Goal: Task Accomplishment & Management: Manage account settings

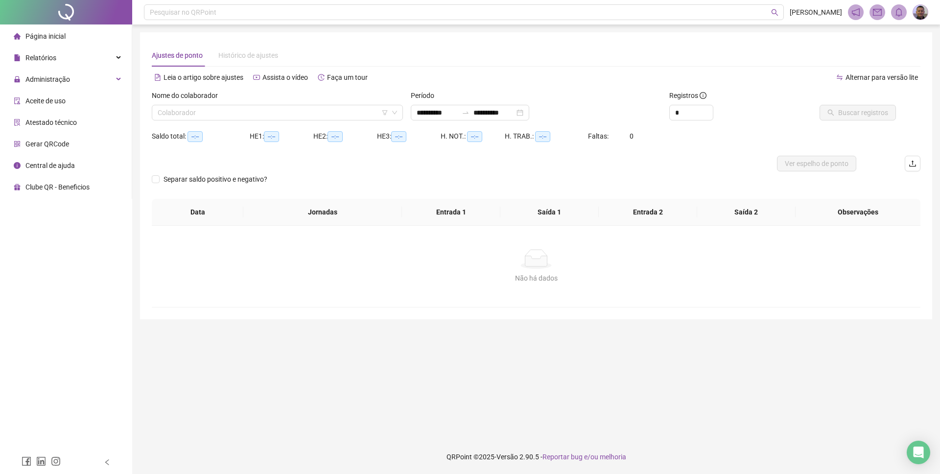
type input "**********"
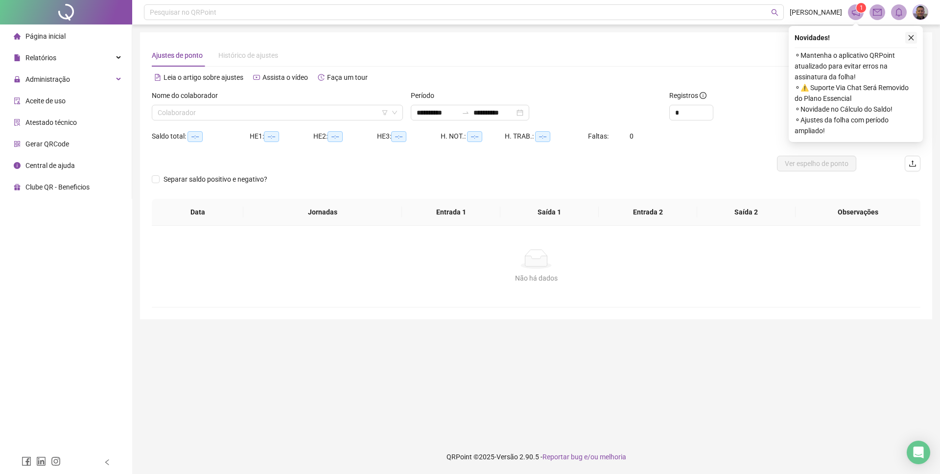
click at [911, 37] on icon "close" at bounding box center [911, 37] width 5 height 5
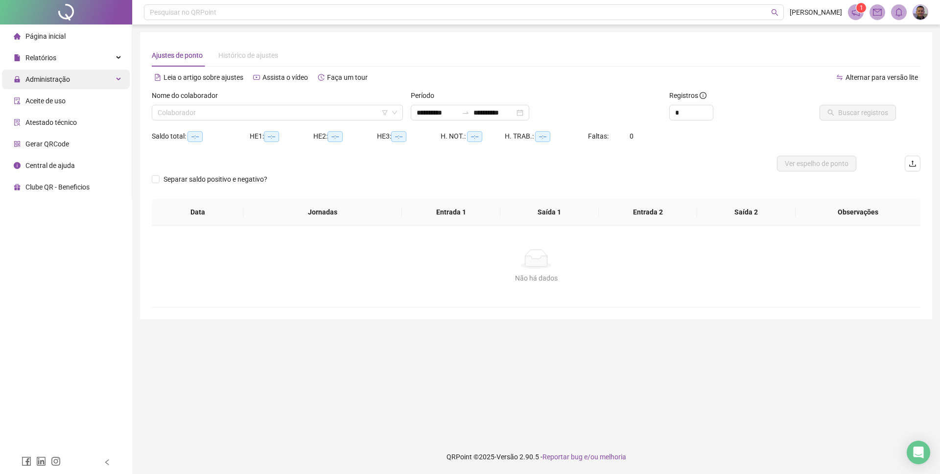
click at [52, 81] on span "Administração" at bounding box center [47, 79] width 45 height 8
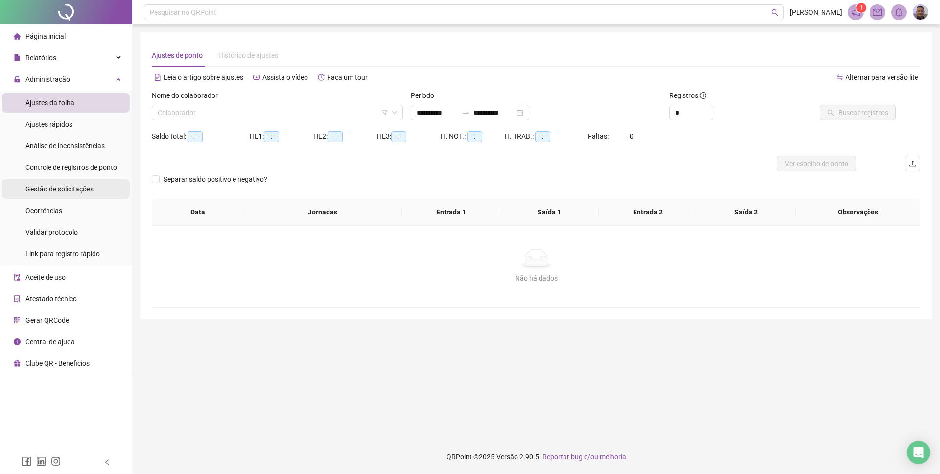
click at [80, 189] on span "Gestão de solicitações" at bounding box center [59, 189] width 68 height 8
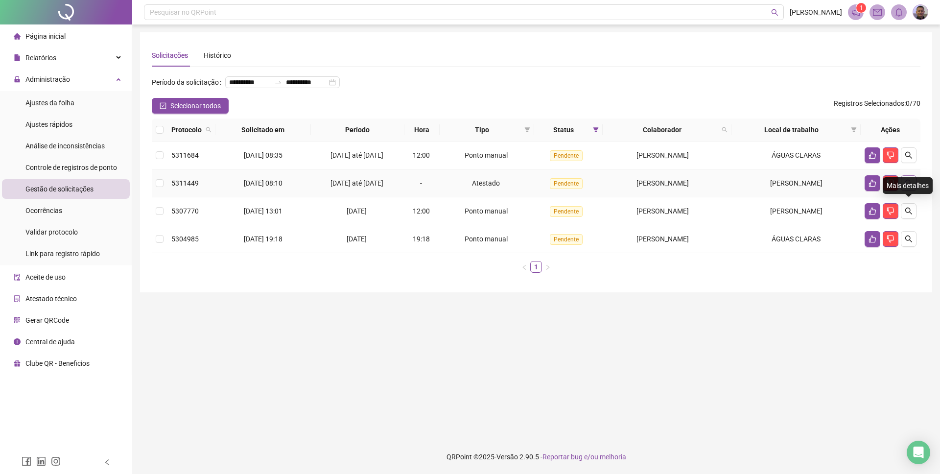
click at [908, 187] on icon "search" at bounding box center [909, 183] width 8 height 8
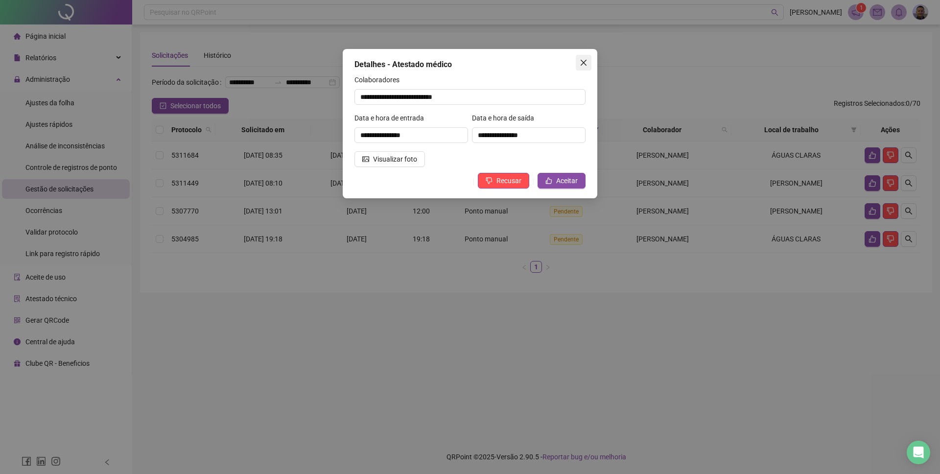
click at [583, 65] on icon "close" at bounding box center [584, 63] width 8 height 8
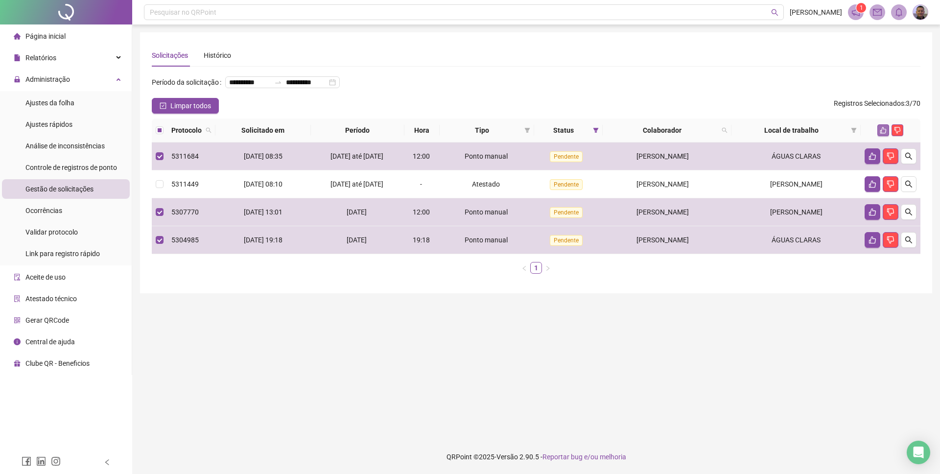
click at [882, 134] on icon "like" at bounding box center [883, 130] width 7 height 7
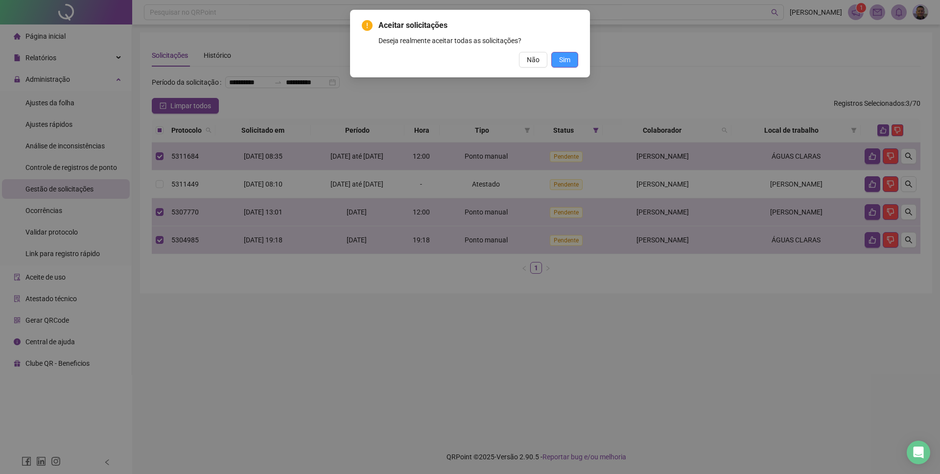
click at [568, 63] on span "Sim" at bounding box center [564, 59] width 11 height 11
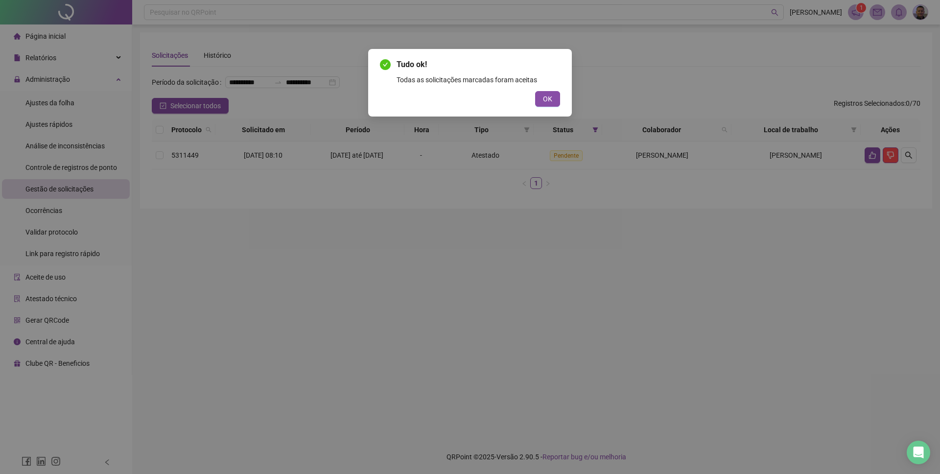
click at [808, 180] on div "Tudo ok! Todas as solicitações marcadas foram aceitas OK" at bounding box center [470, 237] width 940 height 474
click at [543, 101] on span "OK" at bounding box center [547, 99] width 9 height 11
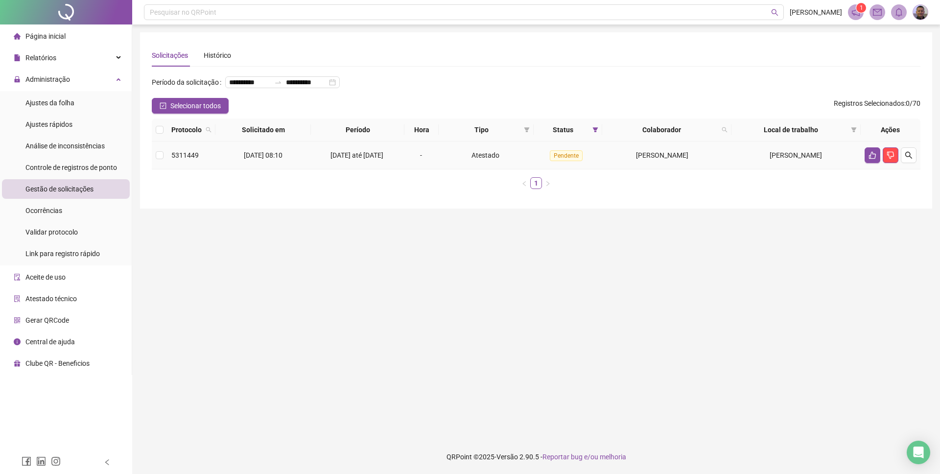
click at [641, 159] on span "[PERSON_NAME]" at bounding box center [662, 155] width 52 height 8
click at [561, 161] on span "Pendente" at bounding box center [566, 155] width 33 height 11
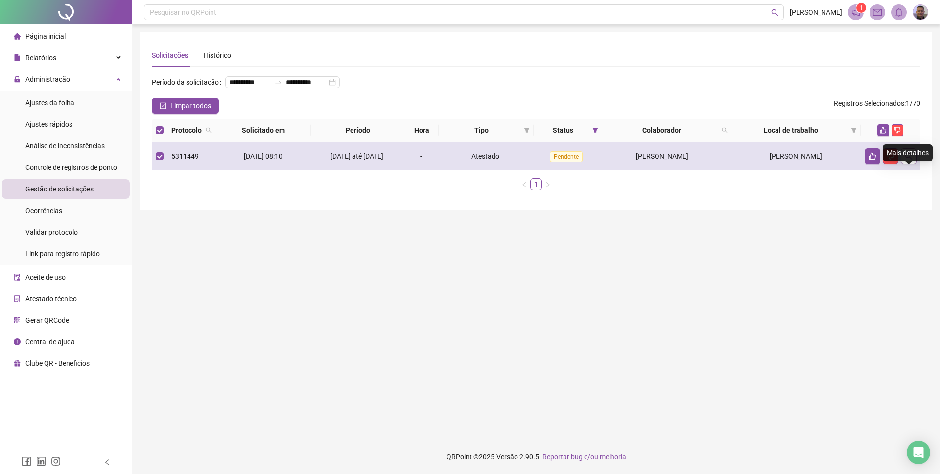
click at [912, 160] on icon "search" at bounding box center [909, 156] width 8 height 8
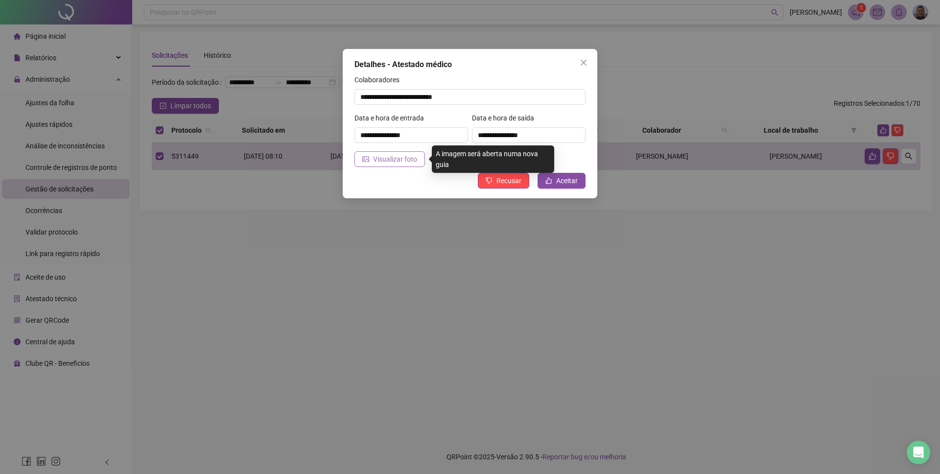
click at [391, 160] on span "Visualizar foto" at bounding box center [395, 159] width 44 height 11
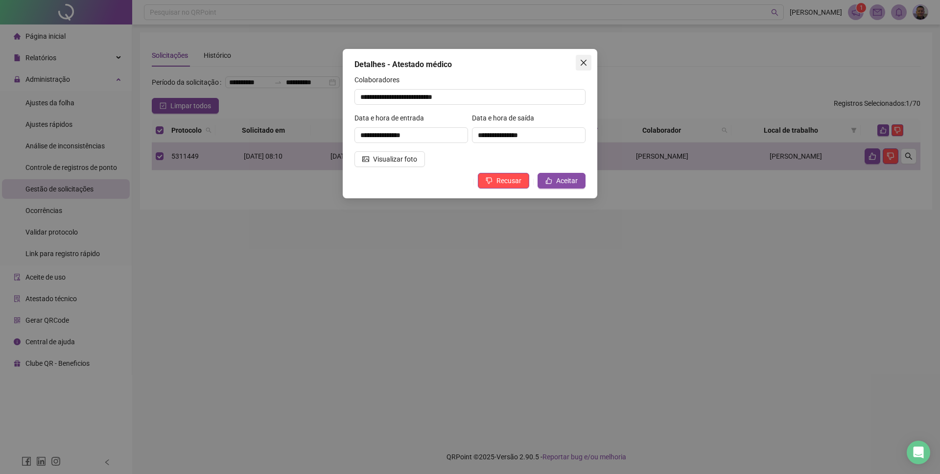
click at [584, 61] on icon "close" at bounding box center [584, 63] width 8 height 8
